Goal: Task Accomplishment & Management: Complete application form

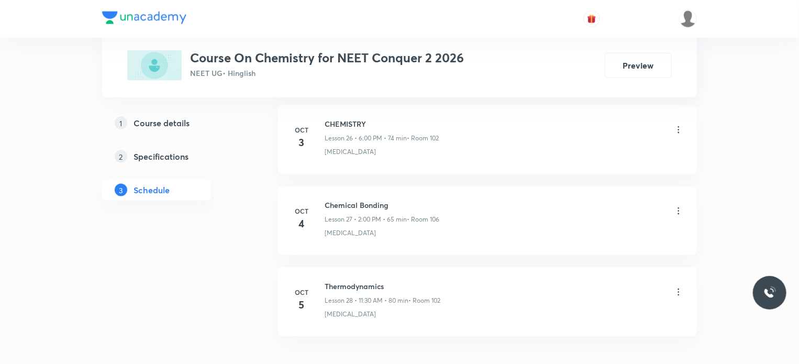
scroll to position [2742, 0]
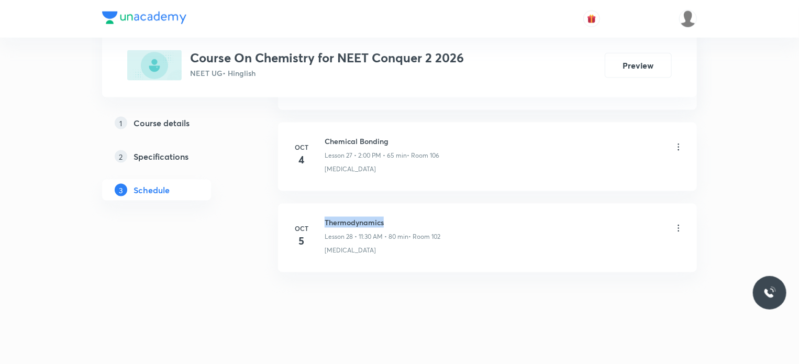
drag, startPoint x: 325, startPoint y: 214, endPoint x: 419, endPoint y: 211, distance: 94.8
click at [419, 217] on h6 "Thermodynamics" at bounding box center [383, 222] width 116 height 11
copy h6 "Thermodynamics"
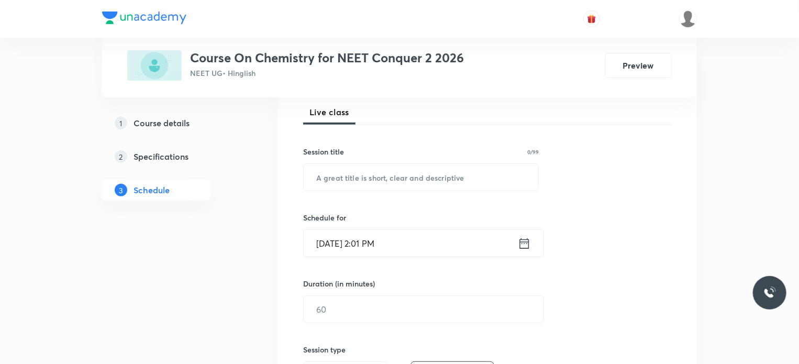
scroll to position [168, 0]
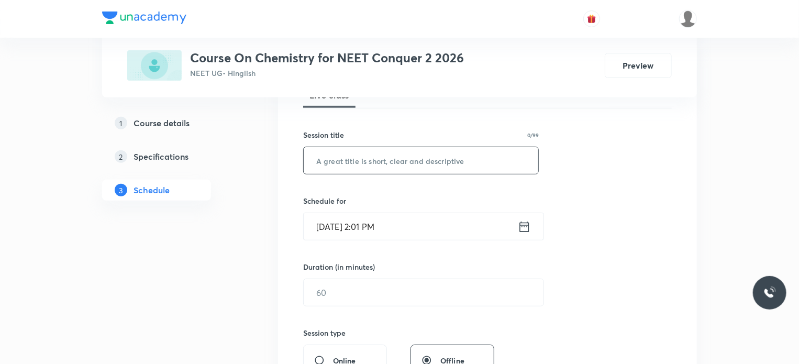
click at [390, 160] on input "text" at bounding box center [421, 160] width 235 height 27
paste input "Thermodynamics"
type input "Thermodynamics"
click at [371, 226] on input "Oct 6, 2025, 2:01 PM" at bounding box center [411, 226] width 214 height 27
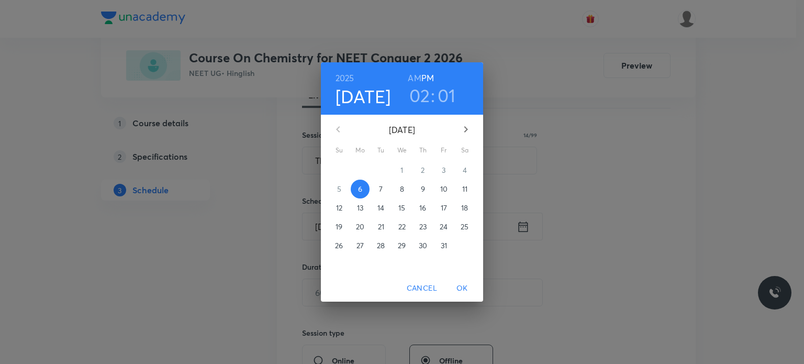
click at [451, 94] on h3 "01" at bounding box center [447, 95] width 18 height 22
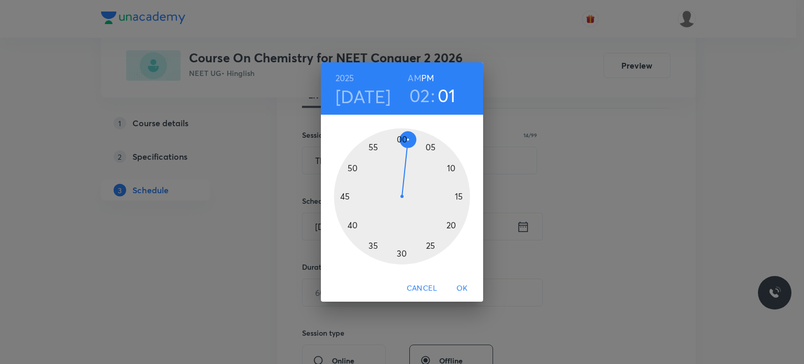
click at [416, 134] on div at bounding box center [402, 196] width 136 height 136
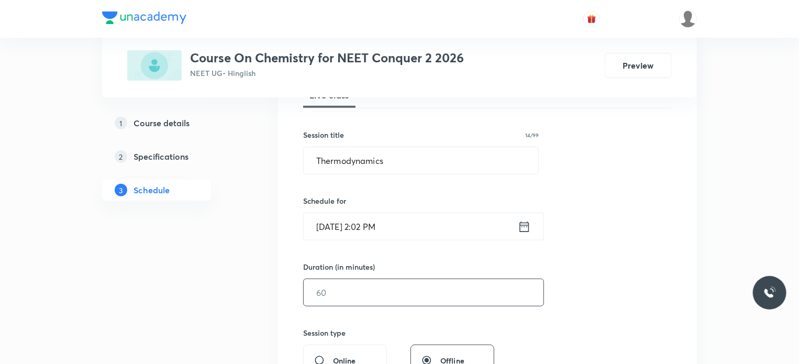
click at [347, 286] on input "text" at bounding box center [424, 292] width 240 height 27
type input "66"
click at [411, 313] on div "Session 29 Live class Session title 14/99 Thermodynamics ​ Schedule for Oct 6, …" at bounding box center [487, 305] width 369 height 492
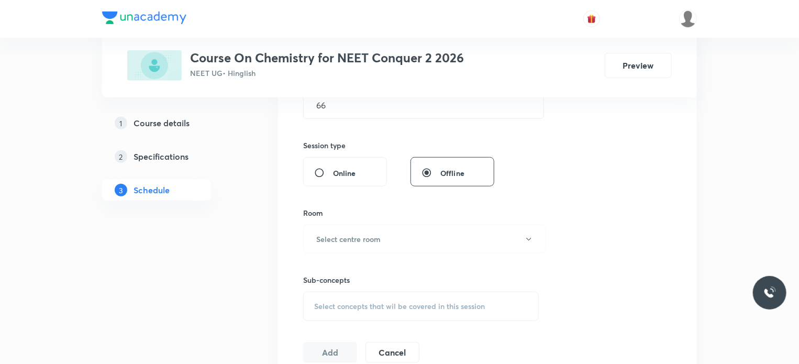
scroll to position [356, 0]
click at [427, 233] on button "Select centre room" at bounding box center [424, 238] width 243 height 29
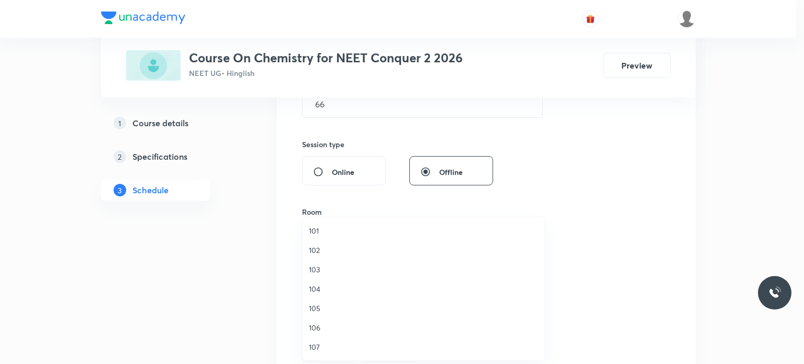
click at [319, 327] on span "106" at bounding box center [423, 327] width 229 height 11
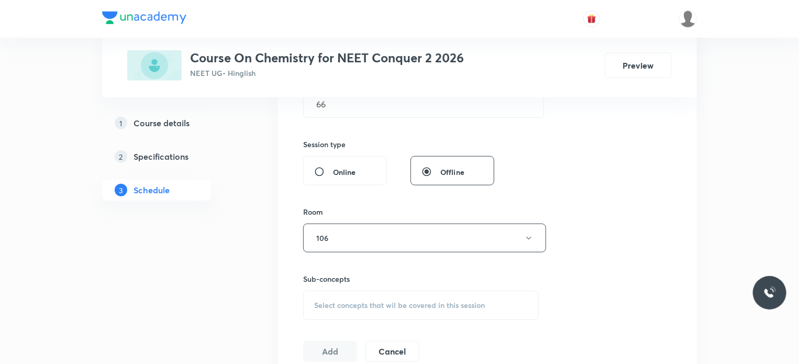
click at [333, 306] on span "Select concepts that wil be covered in this session" at bounding box center [399, 305] width 171 height 8
click at [329, 353] on p "[MEDICAL_DATA]" at bounding box center [421, 364] width 235 height 24
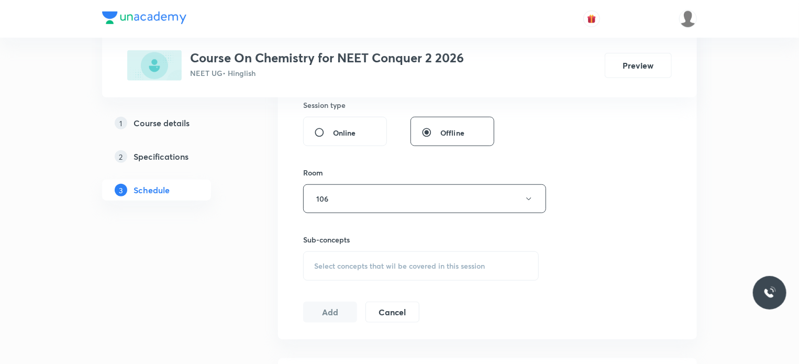
scroll to position [398, 0]
click at [346, 259] on span "Select concepts that wil be covered in this session" at bounding box center [399, 263] width 171 height 8
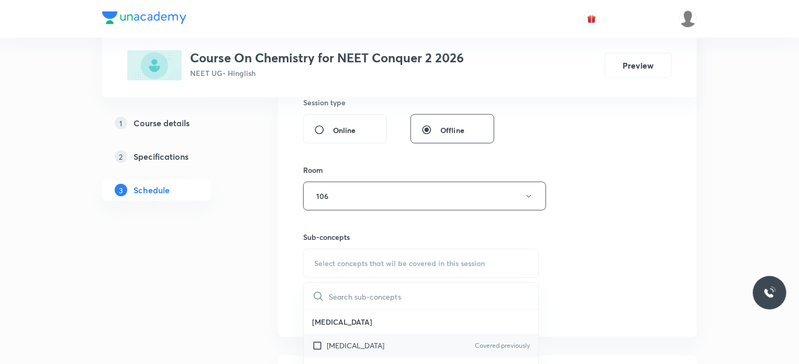
click at [328, 347] on p "[MEDICAL_DATA]" at bounding box center [356, 345] width 58 height 11
checkbox input "true"
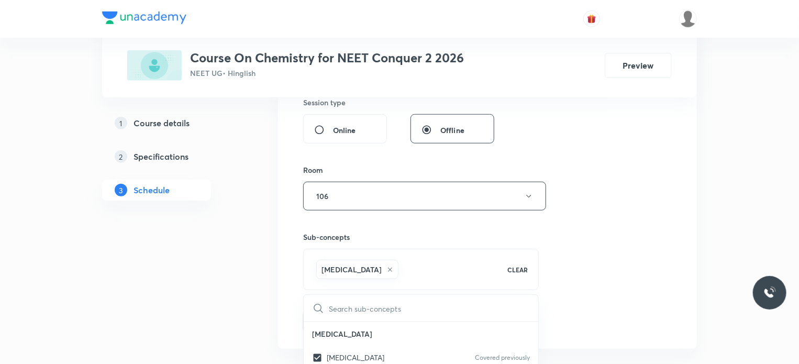
click at [317, 316] on button "Add" at bounding box center [330, 320] width 54 height 21
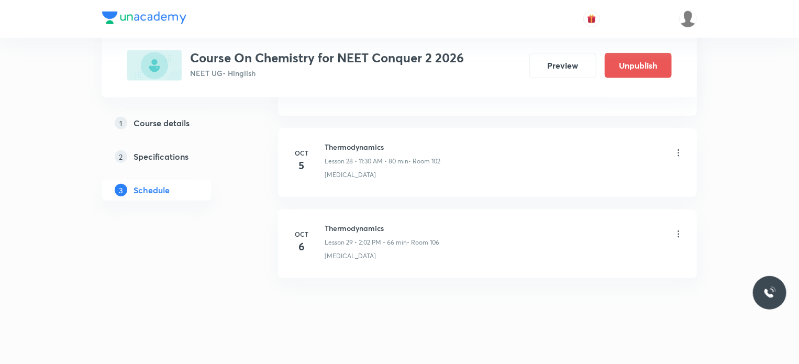
scroll to position [2342, 0]
